Goal: Transaction & Acquisition: Purchase product/service

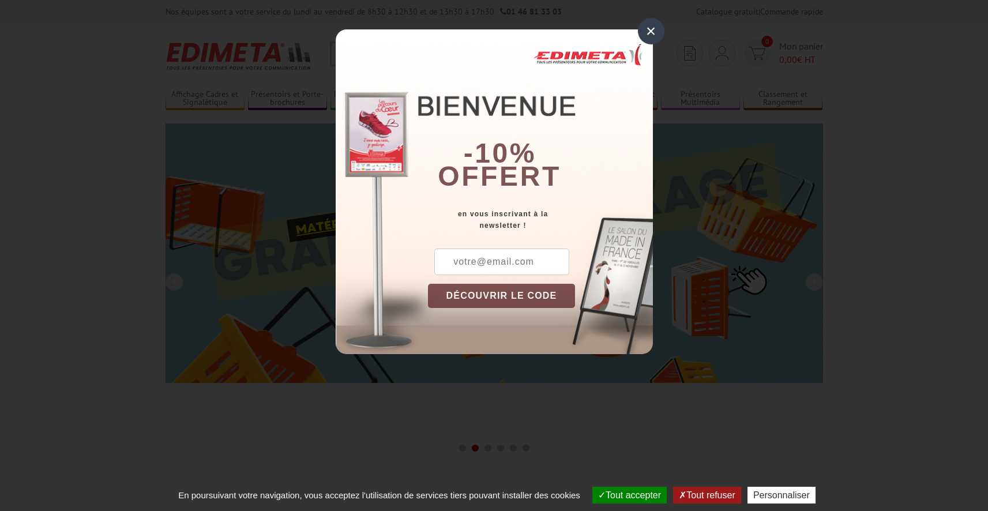
click at [651, 31] on div "×" at bounding box center [651, 31] width 27 height 27
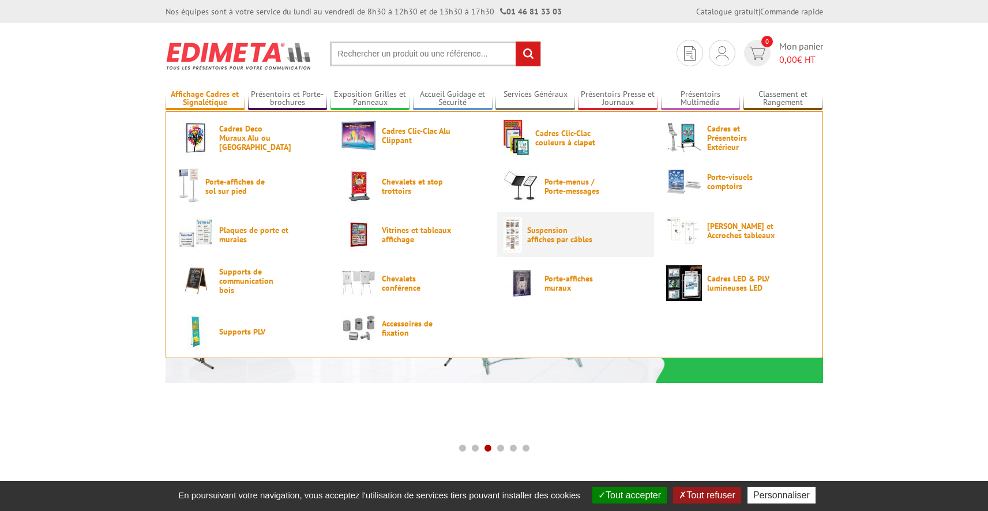
click at [541, 226] on span "Suspension affiches par câbles" at bounding box center [561, 235] width 69 height 18
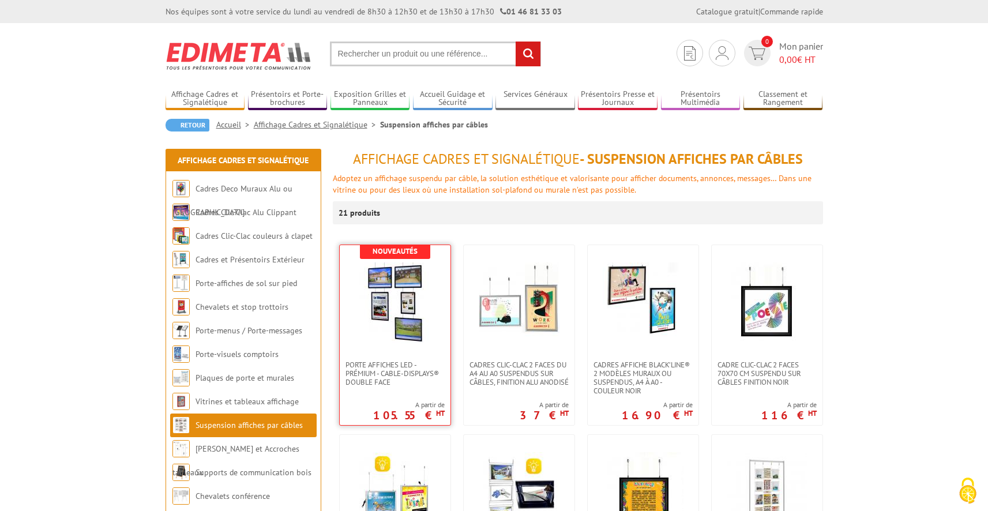
click at [410, 322] on img at bounding box center [395, 303] width 81 height 81
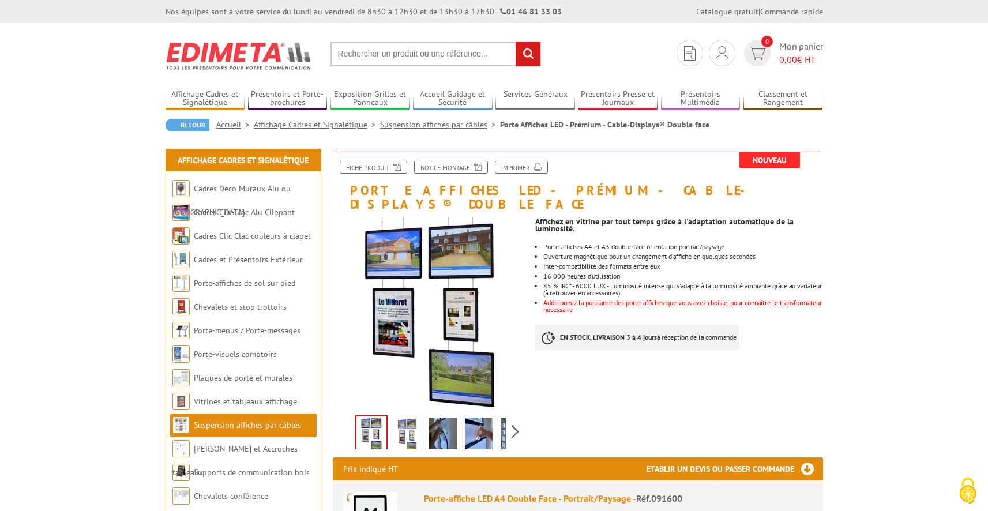
click at [411, 424] on img at bounding box center [408, 436] width 28 height 36
click at [442, 423] on img at bounding box center [443, 436] width 28 height 36
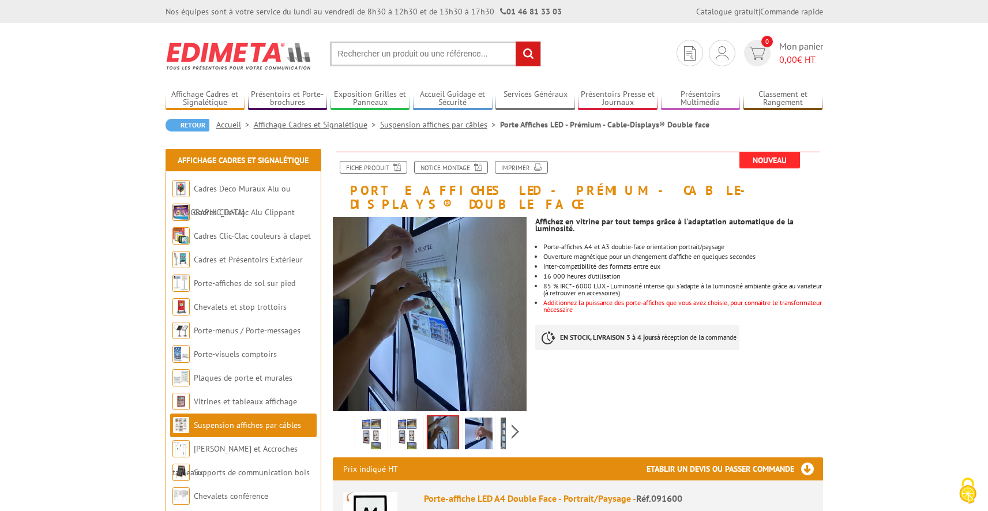
click at [483, 426] on img at bounding box center [479, 436] width 28 height 36
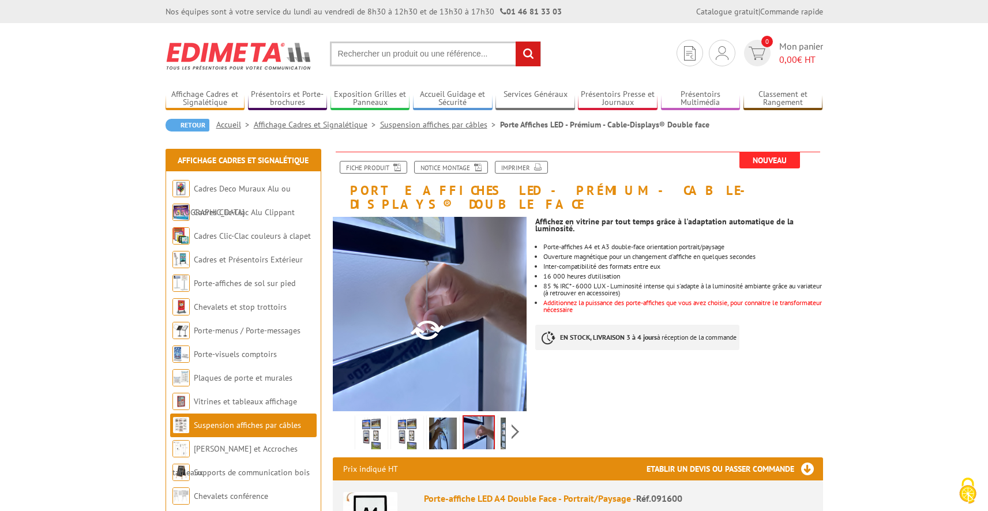
click at [503, 422] on img at bounding box center [515, 436] width 28 height 36
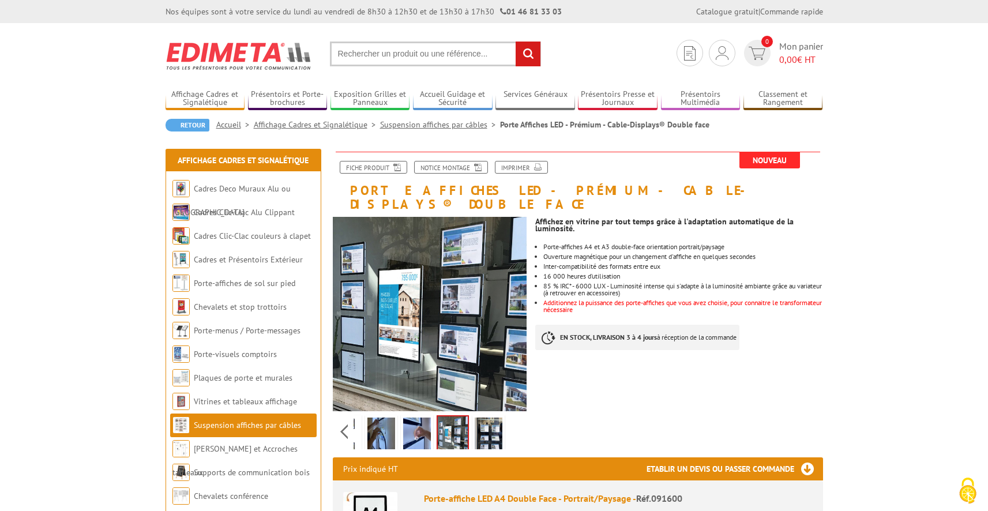
click at [486, 420] on img at bounding box center [489, 436] width 28 height 36
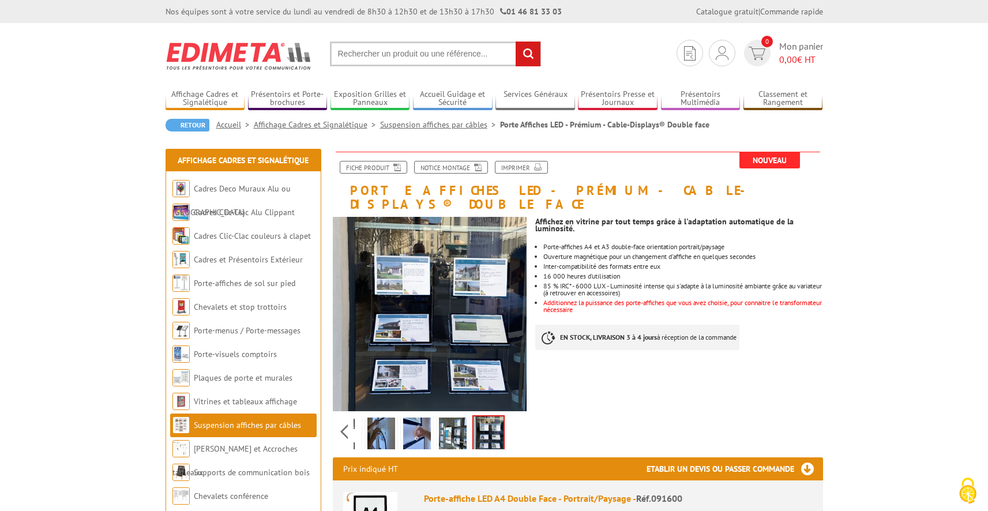
click at [377, 420] on img at bounding box center [382, 436] width 28 height 36
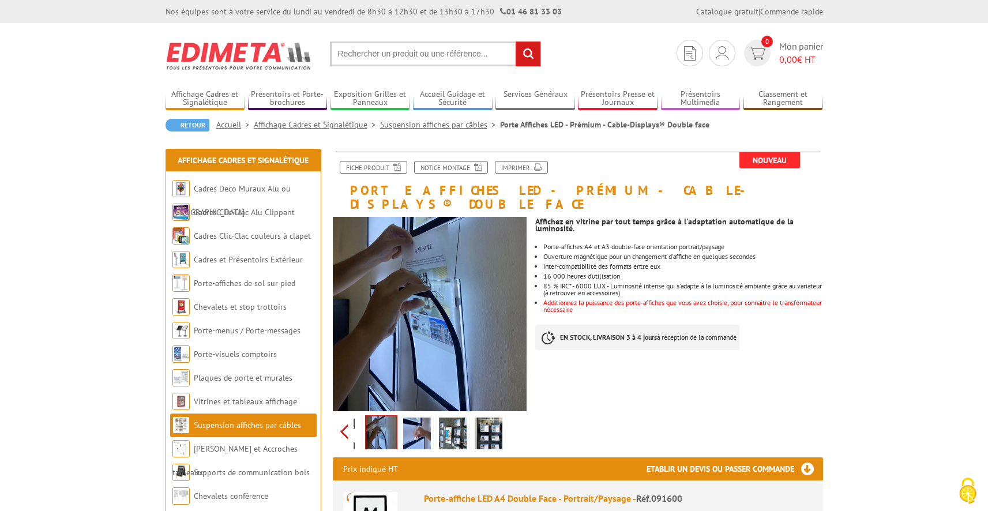
click at [347, 422] on div "Previous Next" at bounding box center [430, 431] width 194 height 40
click at [373, 421] on img at bounding box center [372, 436] width 28 height 36
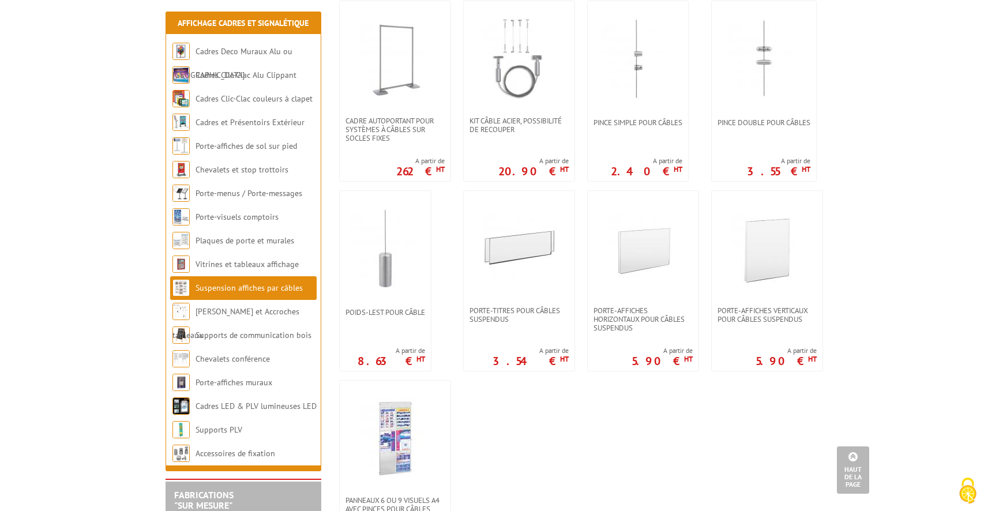
scroll to position [814, 0]
click at [759, 256] on img at bounding box center [767, 248] width 81 height 81
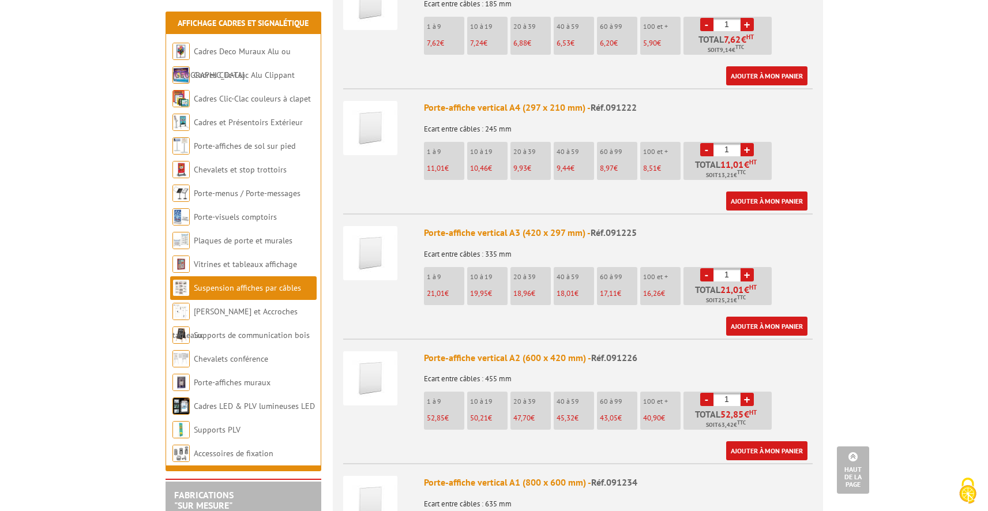
scroll to position [508, 0]
drag, startPoint x: 732, startPoint y: 260, endPoint x: 718, endPoint y: 257, distance: 13.5
click at [719, 268] on input "1" at bounding box center [727, 274] width 27 height 13
type input "9"
click at [780, 316] on link "Ajouter à mon panier" at bounding box center [766, 325] width 81 height 19
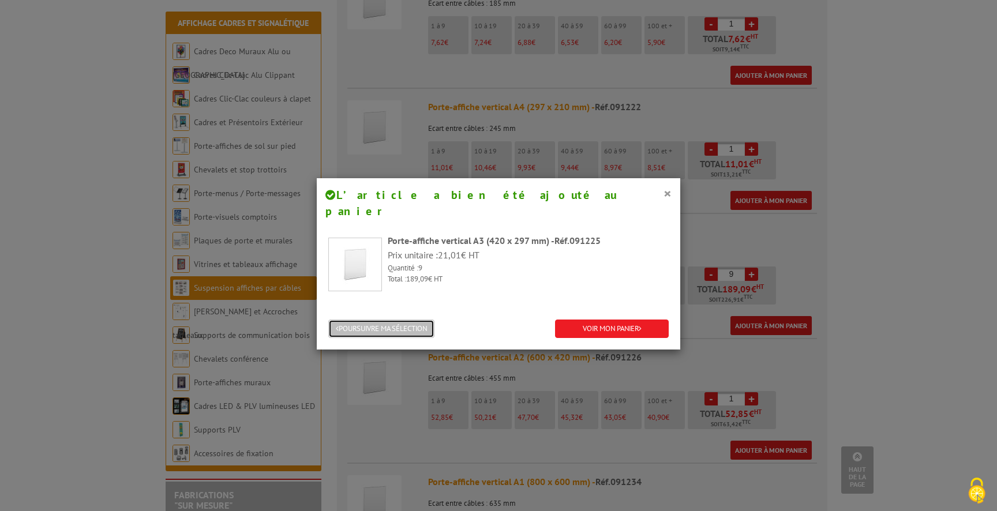
click at [408, 320] on button "POURSUIVRE MA SÉLECTION" at bounding box center [381, 329] width 106 height 19
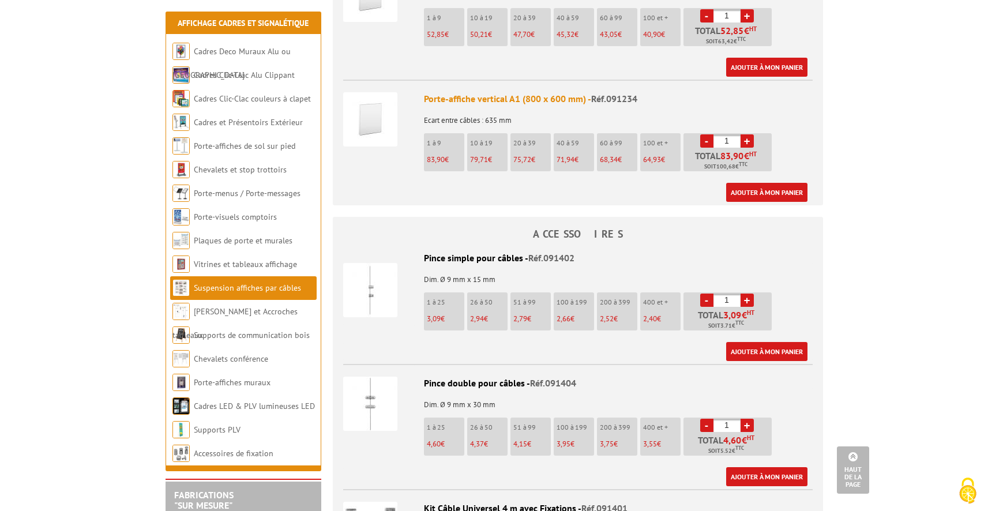
scroll to position [892, 0]
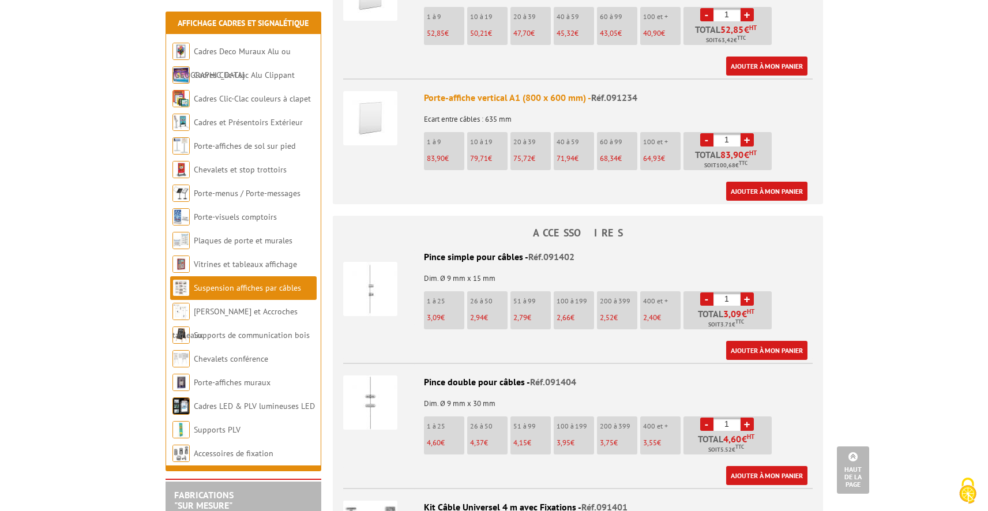
drag, startPoint x: 735, startPoint y: 284, endPoint x: 714, endPoint y: 280, distance: 20.6
click at [715, 293] on input "1" at bounding box center [727, 299] width 27 height 13
type input "36"
click at [780, 341] on link "Ajouter à mon panier" at bounding box center [766, 350] width 81 height 19
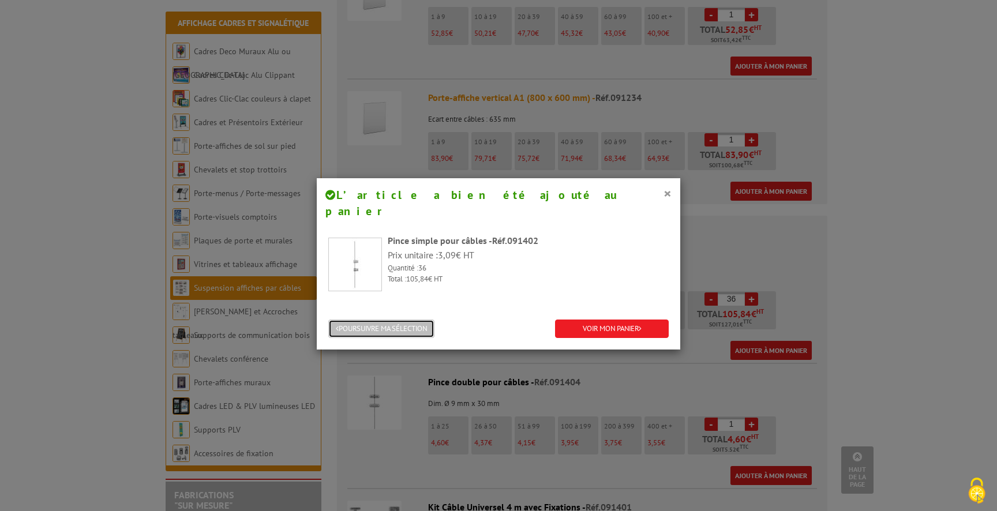
click at [383, 320] on button "POURSUIVRE MA SÉLECTION" at bounding box center [381, 329] width 106 height 19
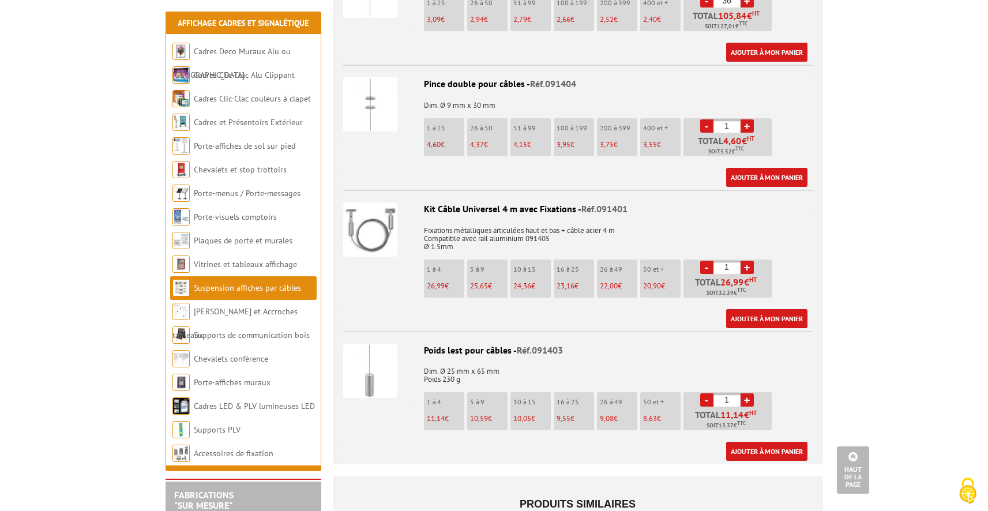
scroll to position [1186, 0]
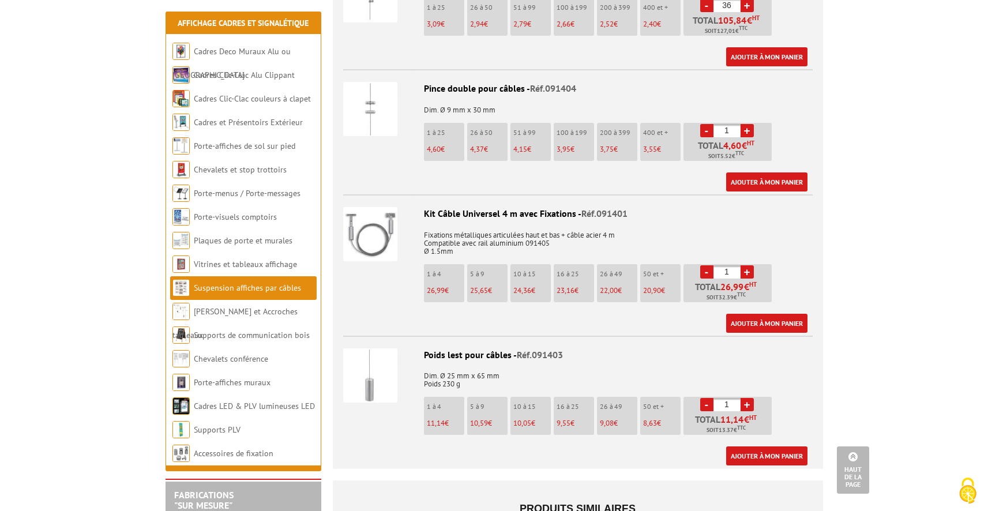
click at [749, 265] on link "+" at bounding box center [747, 271] width 13 height 13
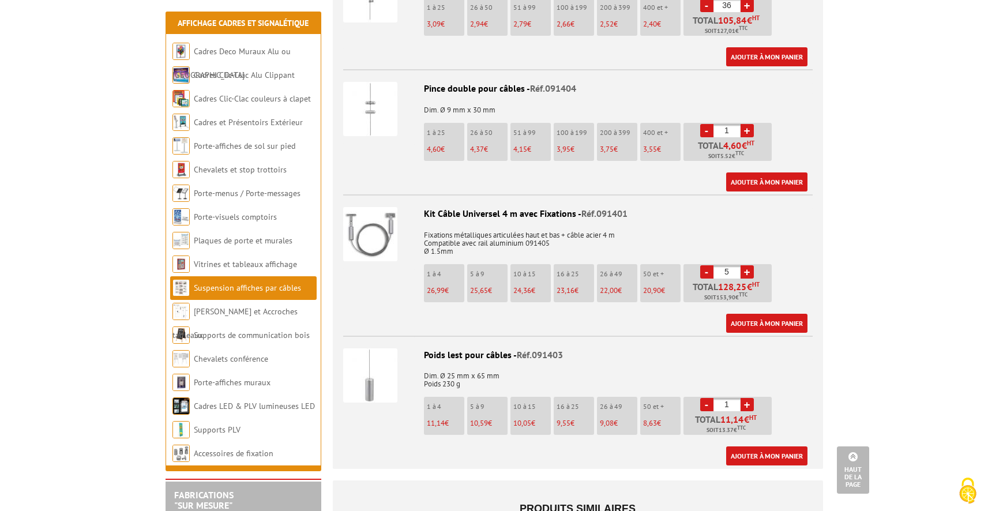
type input "6"
click at [754, 314] on link "Ajouter à mon panier" at bounding box center [766, 323] width 81 height 19
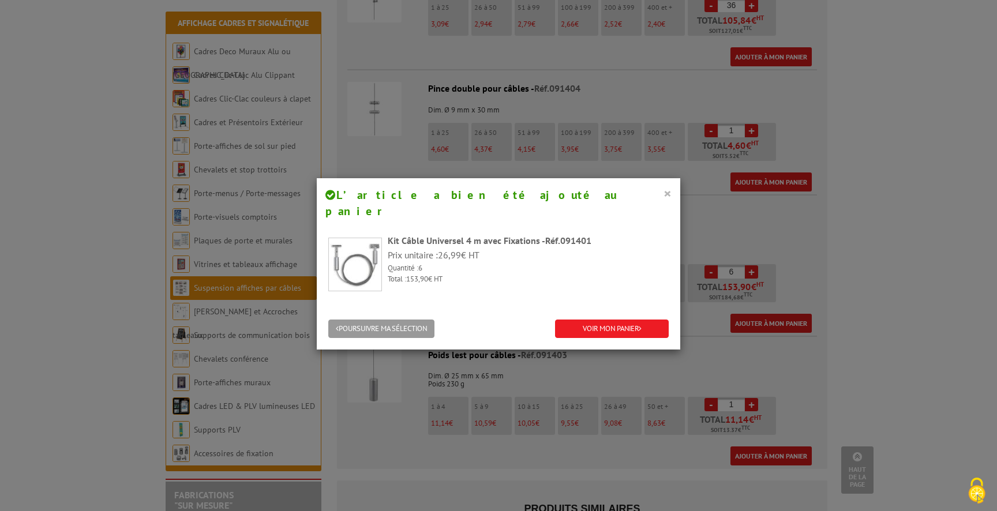
click at [664, 193] on button "×" at bounding box center [668, 193] width 8 height 15
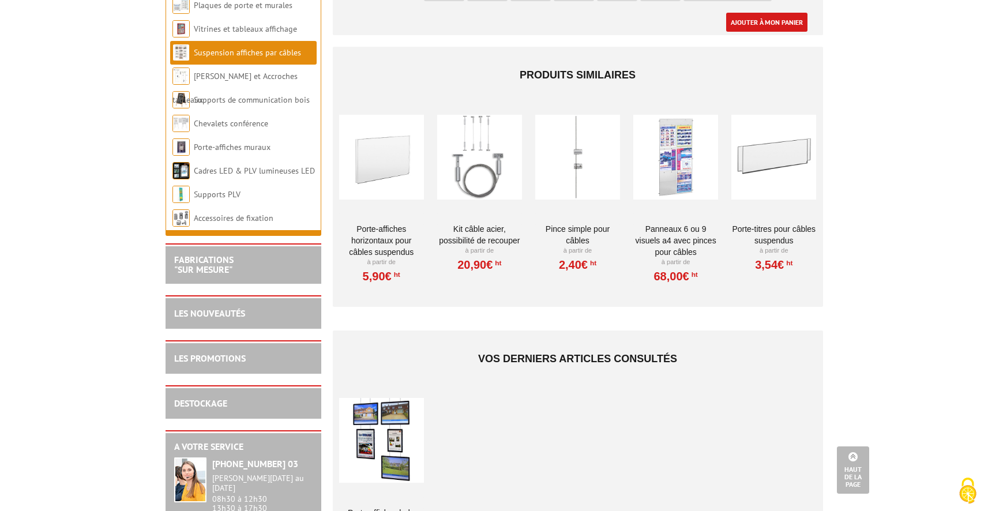
scroll to position [1617, 0]
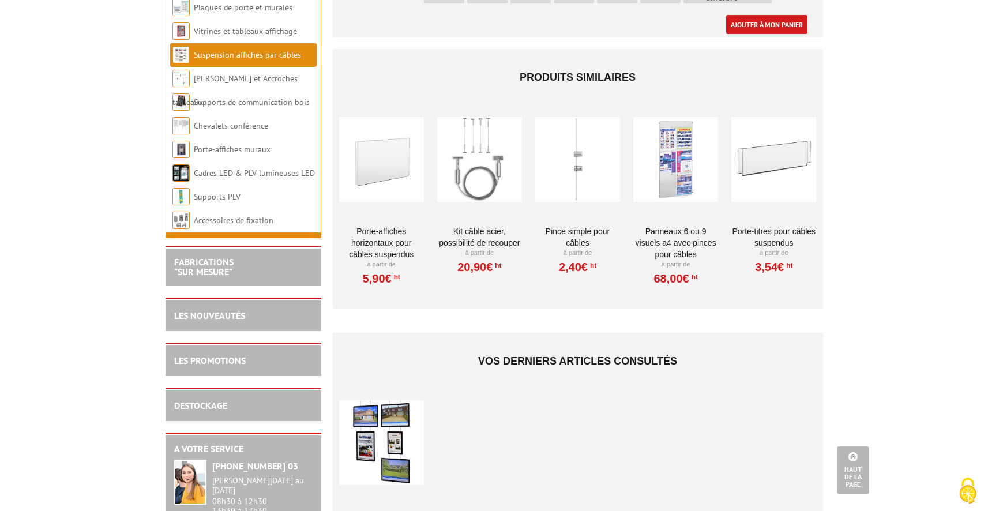
click at [472, 226] on link "Kit Câble acier, possibilité de recouper" at bounding box center [479, 237] width 85 height 23
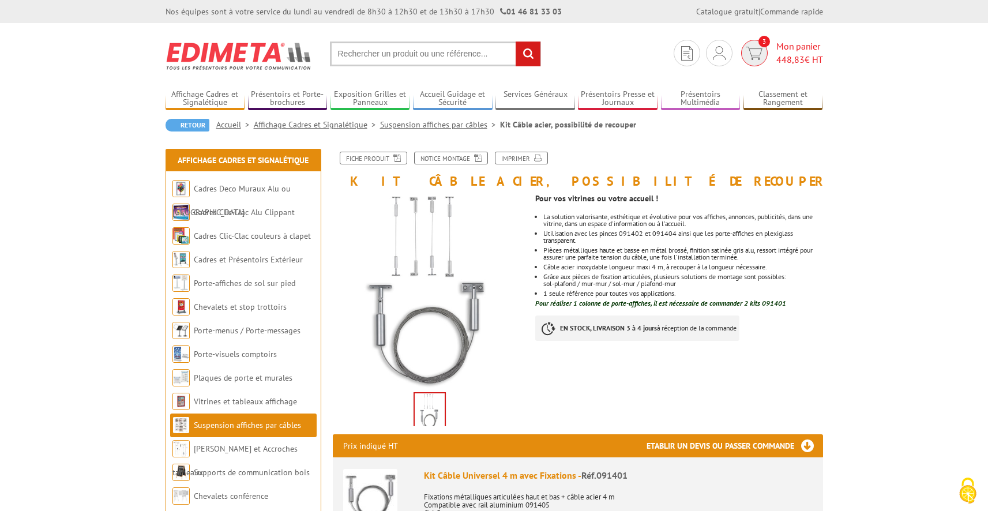
click at [780, 56] on span "448,83" at bounding box center [791, 60] width 28 height 12
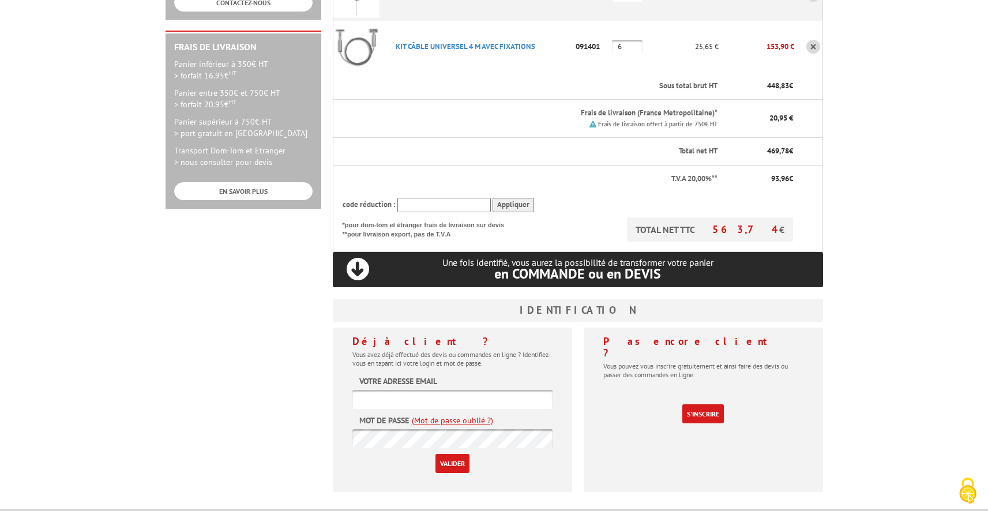
scroll to position [436, 0]
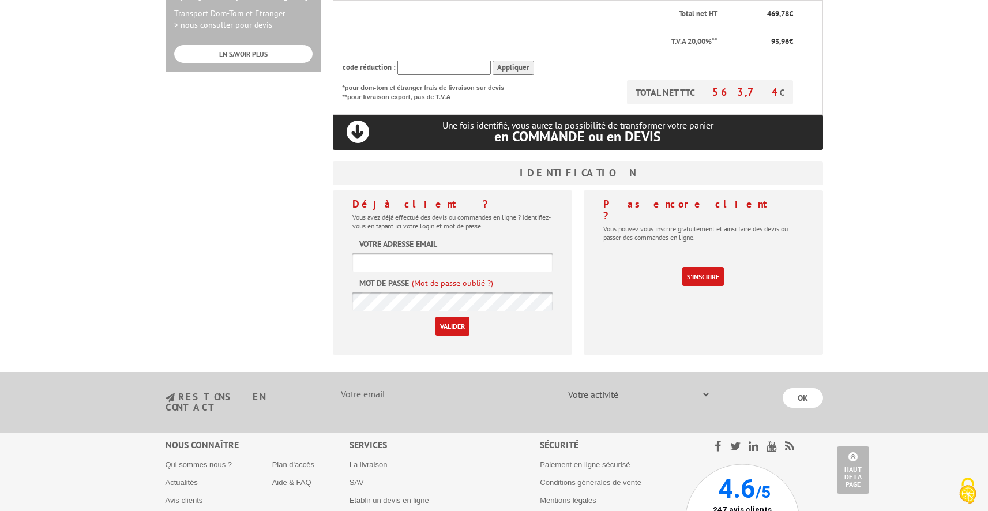
click at [381, 265] on input "text" at bounding box center [453, 262] width 200 height 19
type input "[EMAIL_ADDRESS][DOMAIN_NAME]"
click at [438, 327] on input "Valider" at bounding box center [453, 326] width 34 height 19
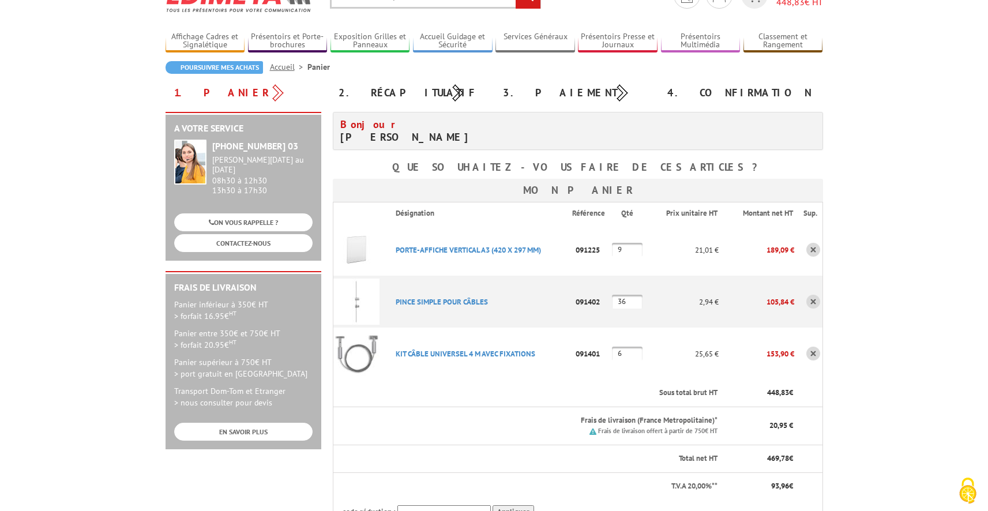
scroll to position [58, 0]
drag, startPoint x: 875, startPoint y: 354, endPoint x: 898, endPoint y: 275, distance: 82.4
click at [898, 275] on body "Nos équipes sont à votre service du lundi au vendredi de 8h30 à 12h30 et de 13h…" at bounding box center [494, 477] width 988 height 1071
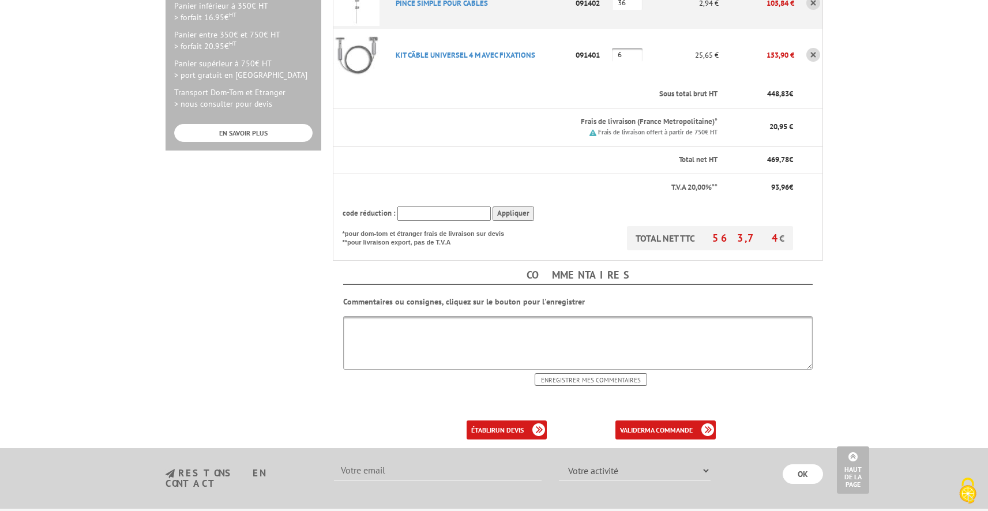
scroll to position [362, 0]
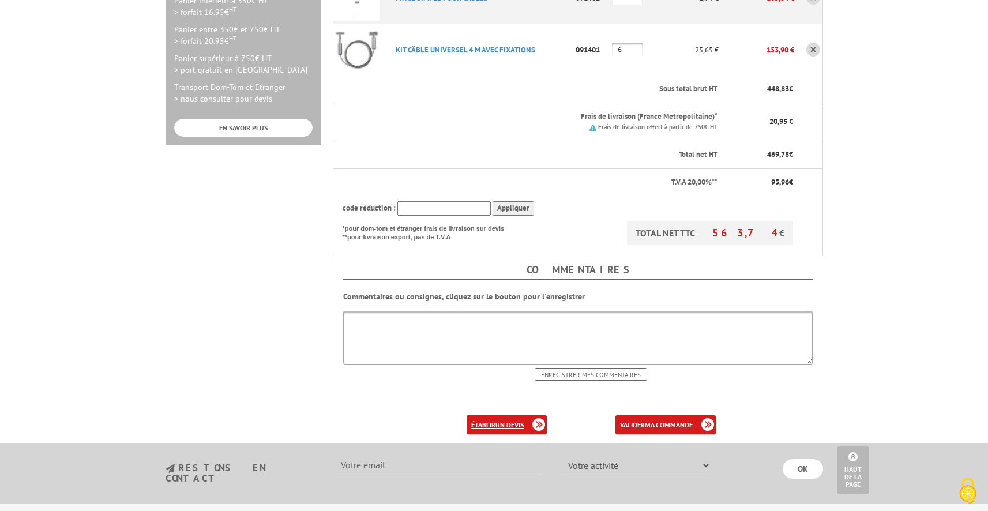
click at [516, 424] on b "un devis" at bounding box center [510, 425] width 28 height 9
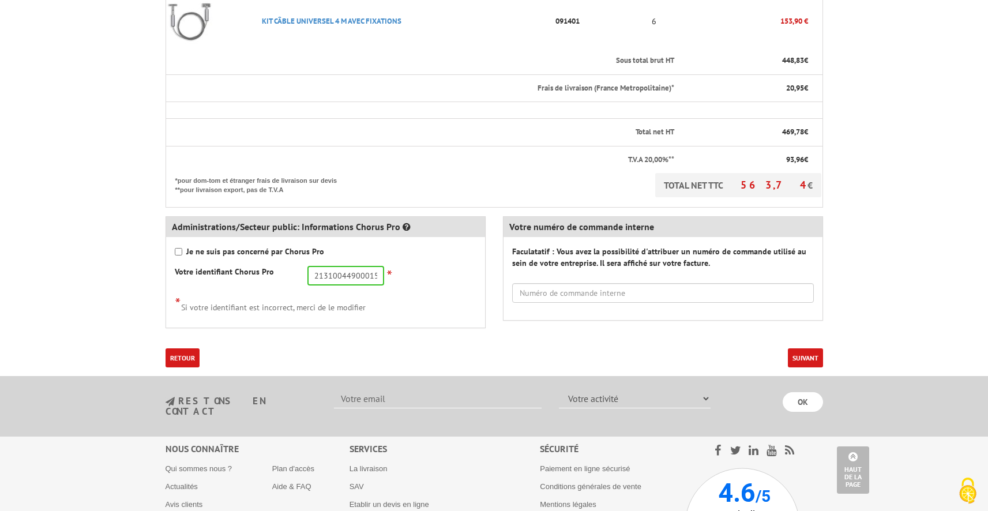
scroll to position [451, 0]
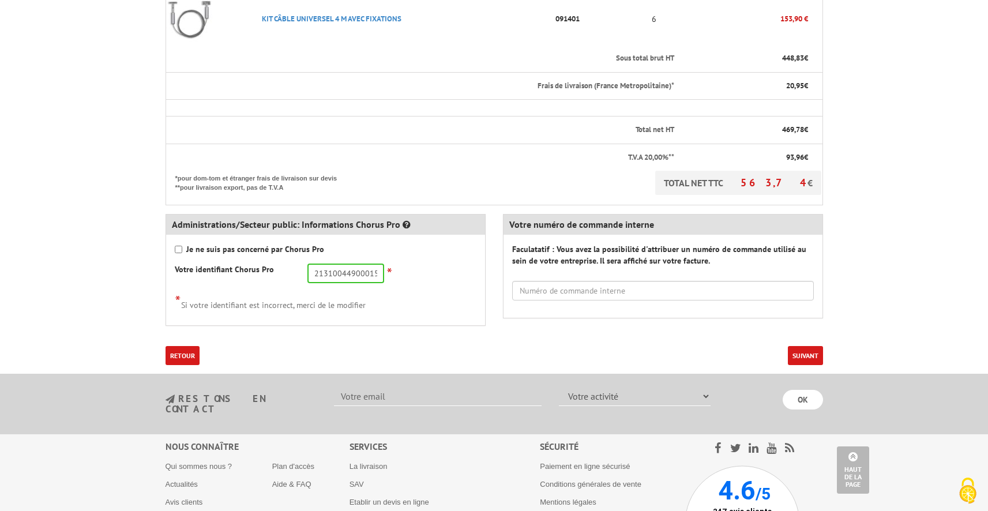
click at [810, 358] on button "Suivant" at bounding box center [805, 355] width 35 height 19
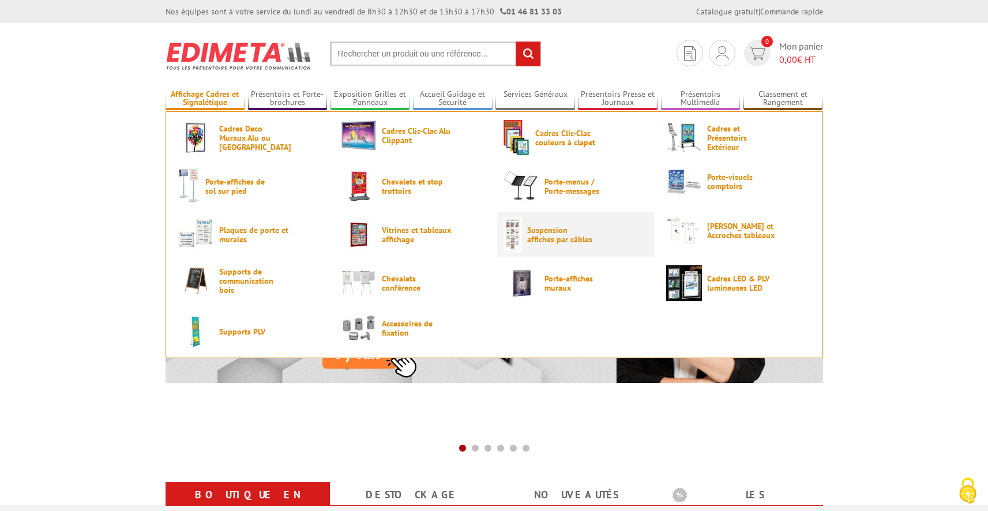
click at [529, 237] on span "Suspension affiches par câbles" at bounding box center [561, 235] width 69 height 18
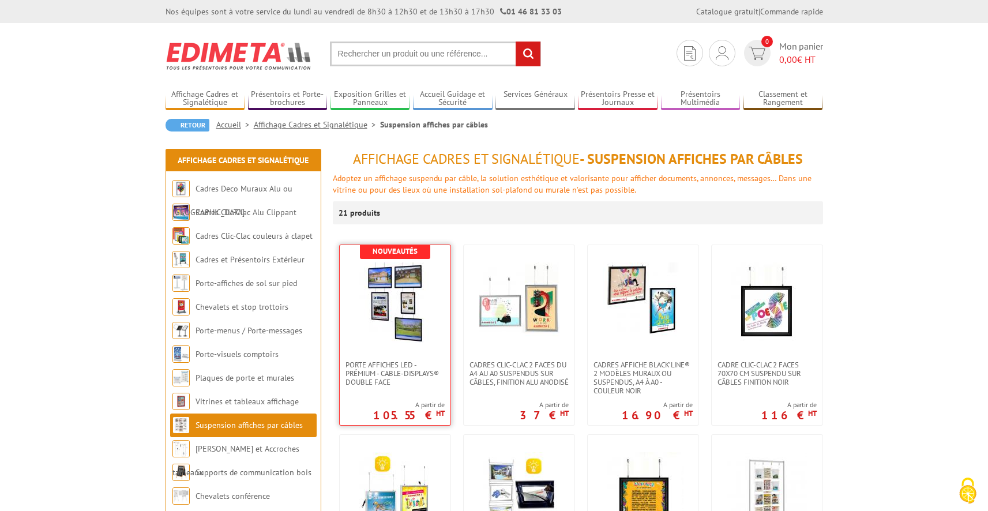
click at [424, 313] on img at bounding box center [395, 303] width 81 height 81
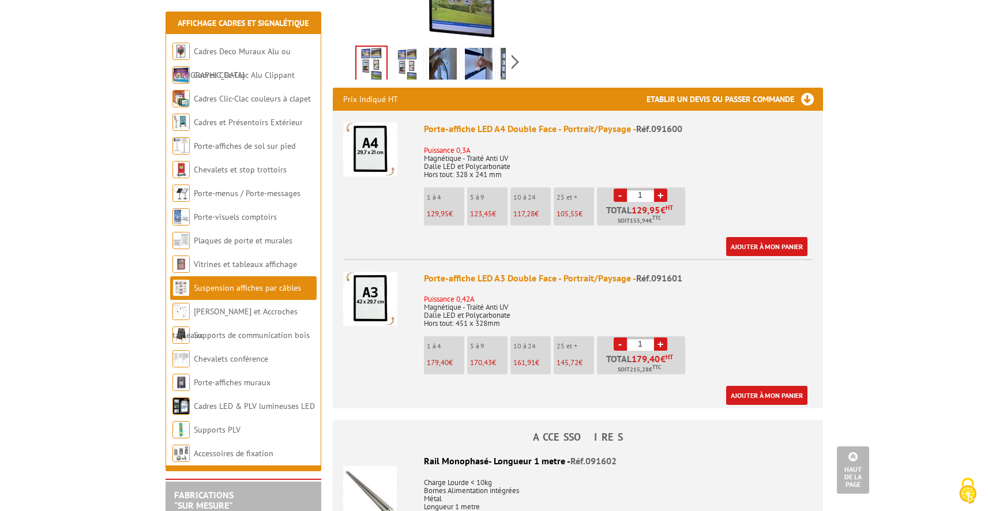
scroll to position [395, 0]
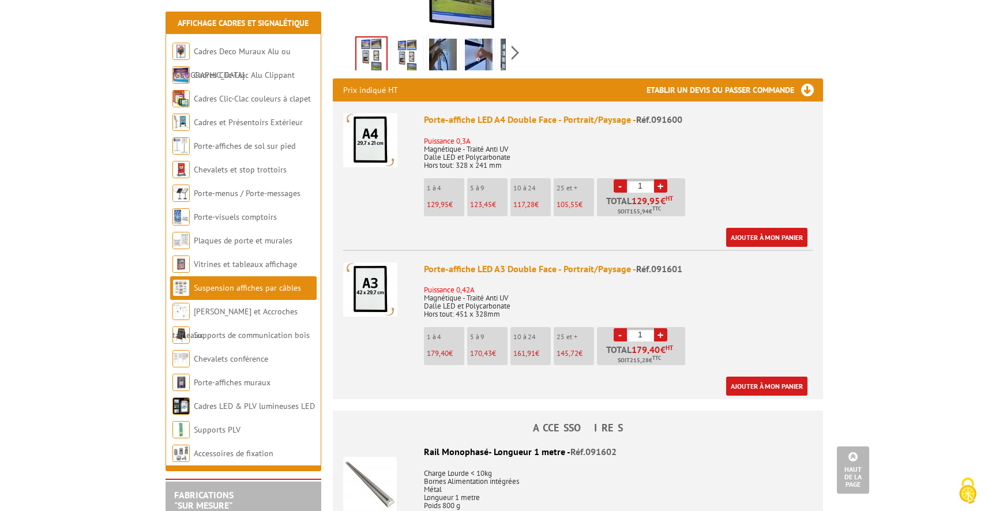
drag, startPoint x: 646, startPoint y: 305, endPoint x: 638, endPoint y: 303, distance: 8.3
click at [638, 328] on input "1" at bounding box center [640, 334] width 27 height 13
type input "9"
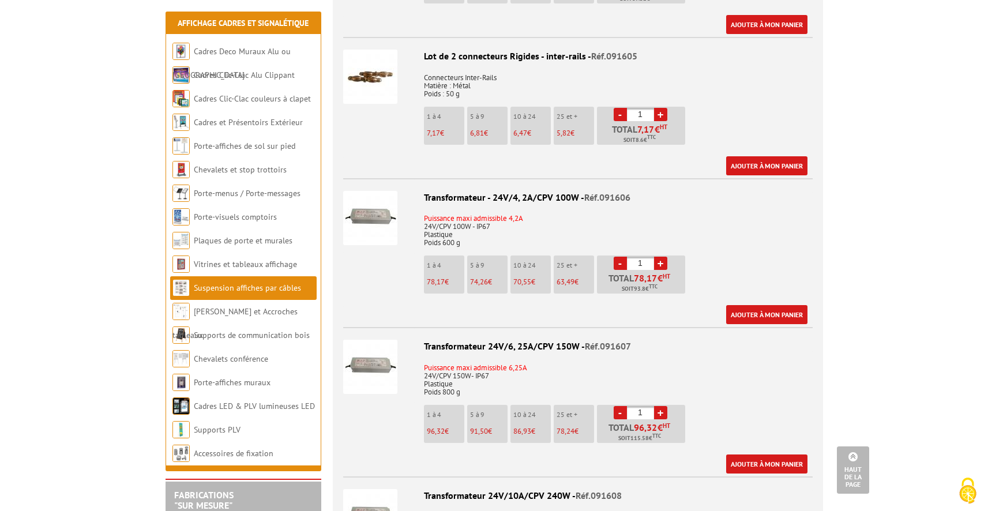
scroll to position [0, 0]
